Goal: Task Accomplishment & Management: Manage account settings

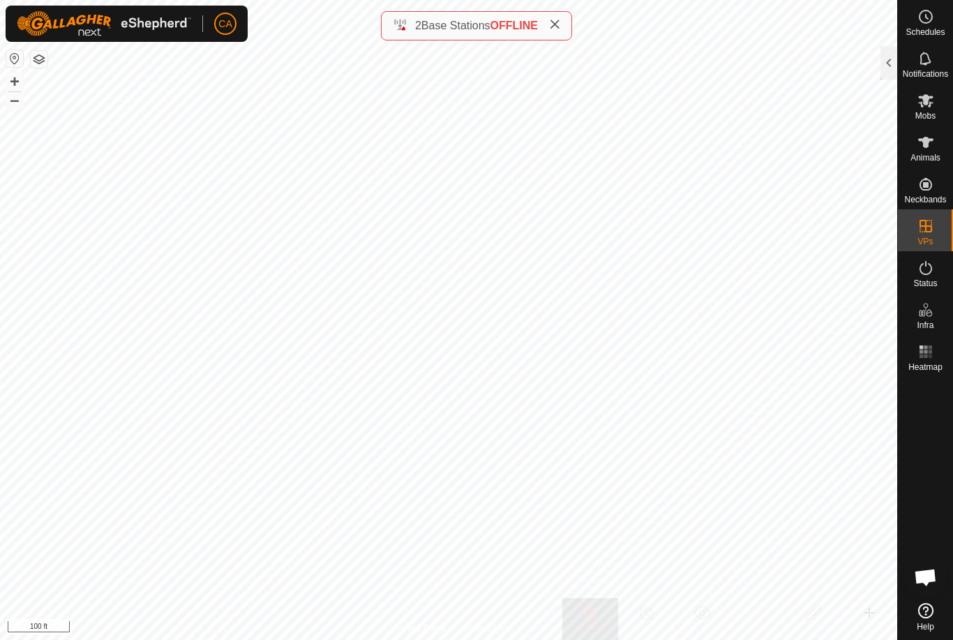
click at [555, 32] on span at bounding box center [554, 25] width 11 height 17
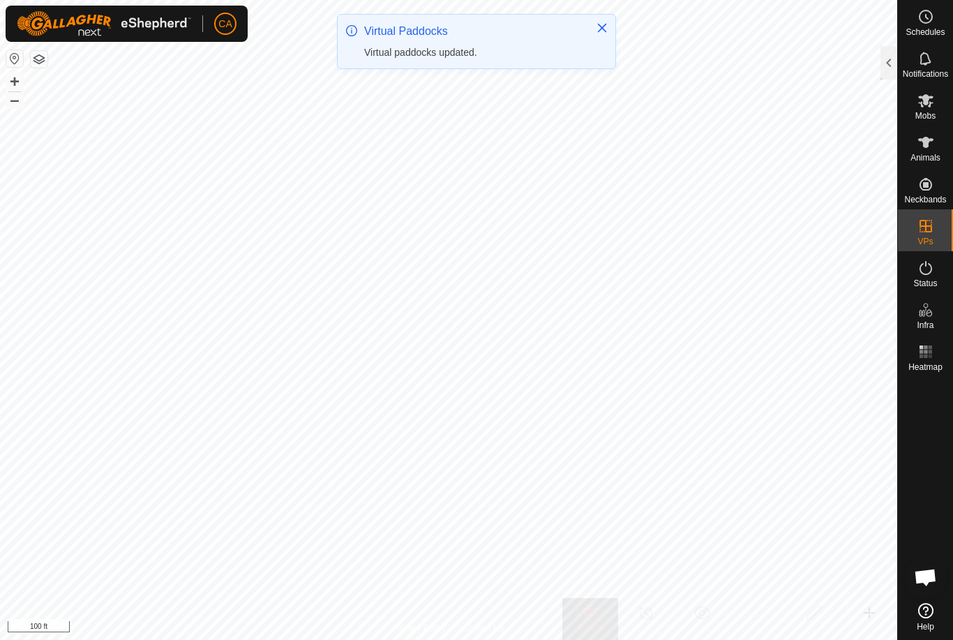
click at [603, 33] on button "Close" at bounding box center [602, 28] width 20 height 20
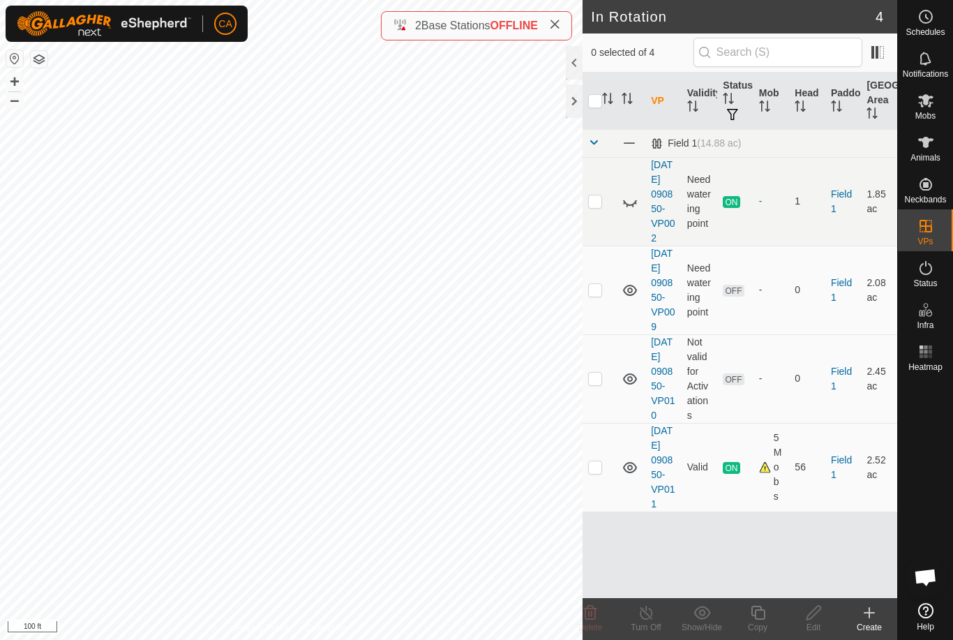
click at [599, 319] on td at bounding box center [598, 290] width 33 height 89
click at [598, 619] on delete-svg-icon at bounding box center [590, 612] width 56 height 17
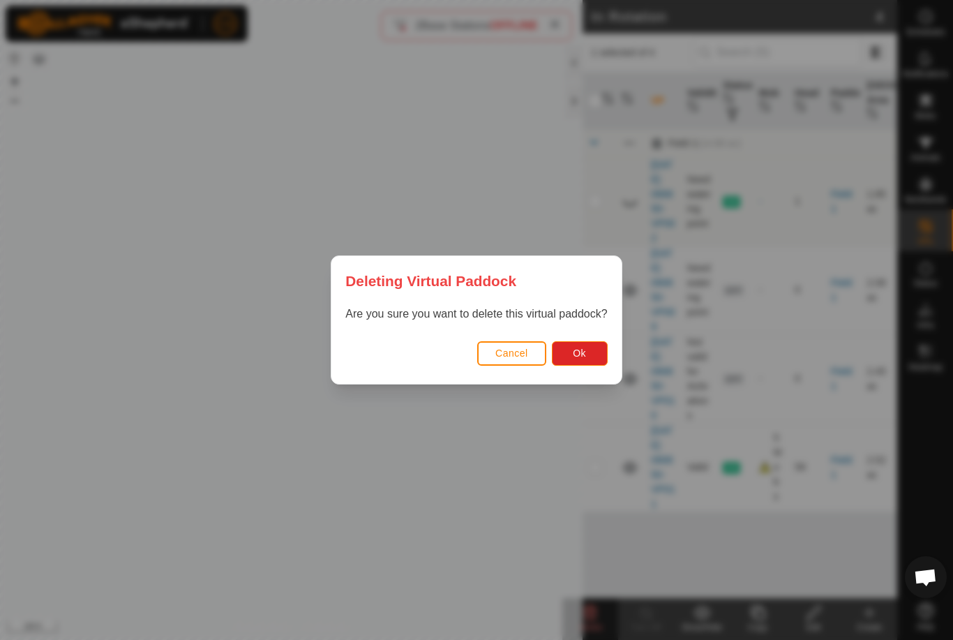
click at [596, 363] on button "Ok" at bounding box center [580, 353] width 56 height 24
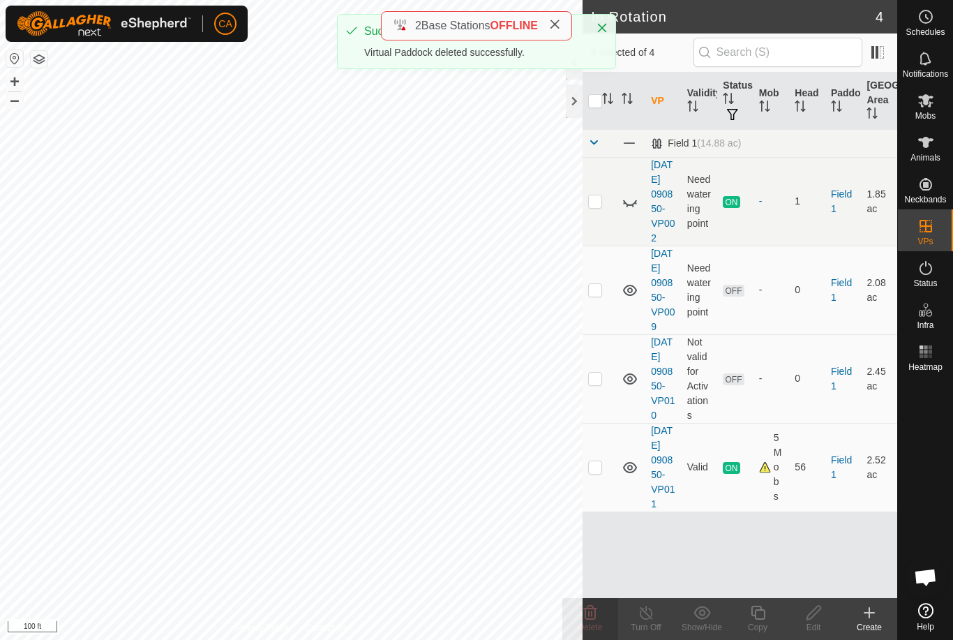
checkbox input "false"
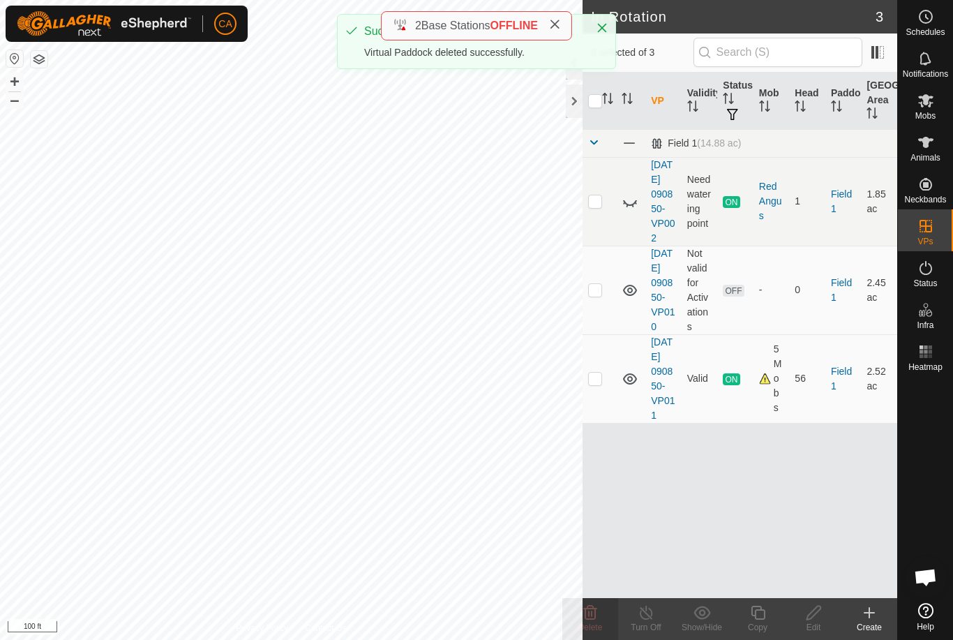
click at [603, 315] on td at bounding box center [598, 290] width 33 height 89
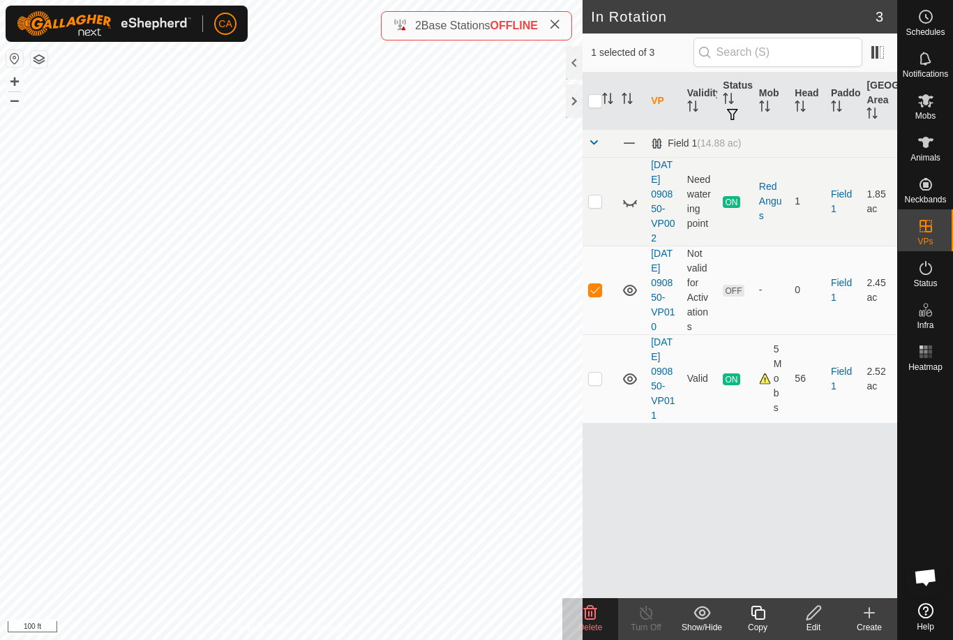
click at [587, 616] on icon at bounding box center [590, 612] width 17 height 17
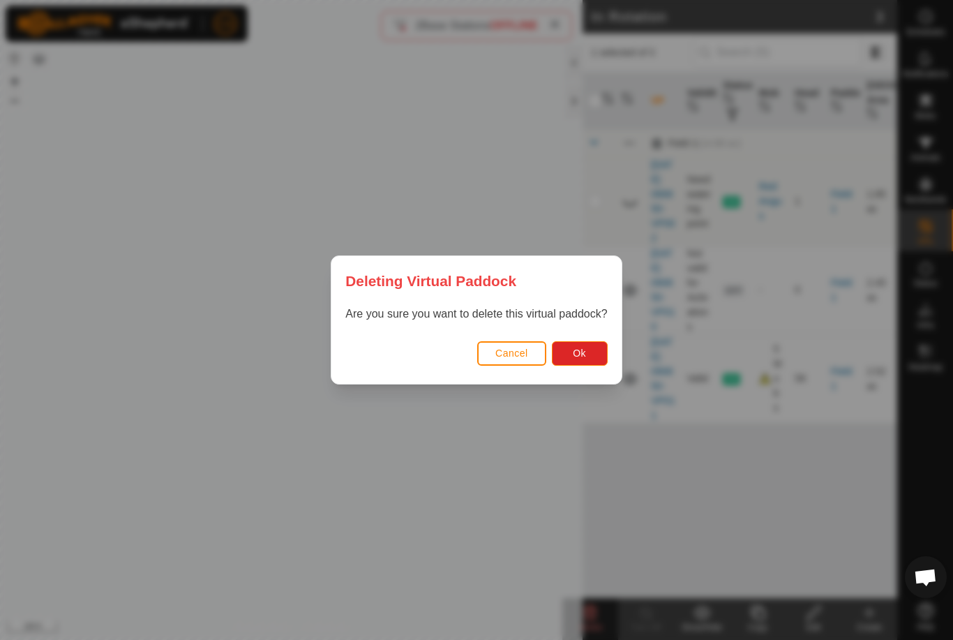
click at [598, 354] on button "Ok" at bounding box center [580, 353] width 56 height 24
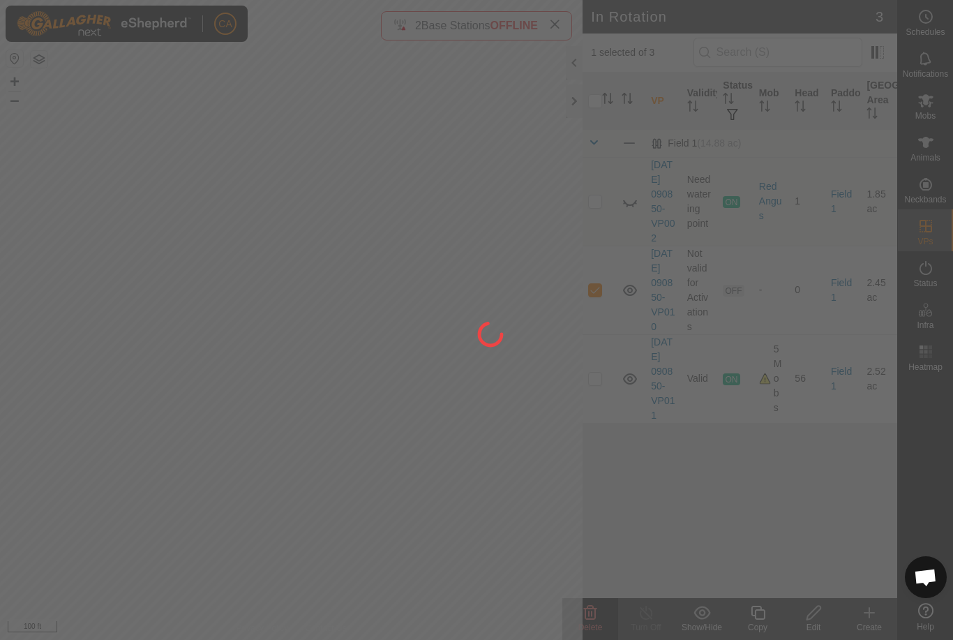
checkbox input "false"
